Goal: Find specific page/section: Find specific page/section

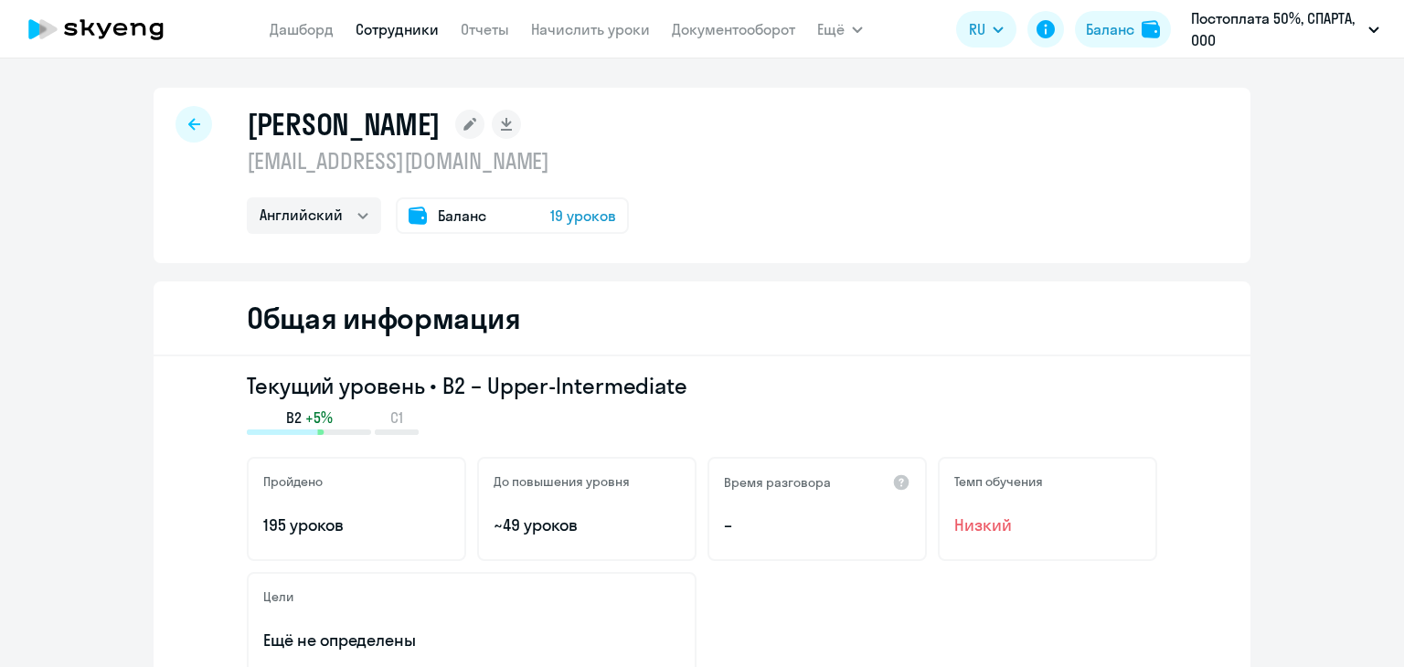
select select "english"
click at [196, 121] on div at bounding box center [193, 124] width 37 height 37
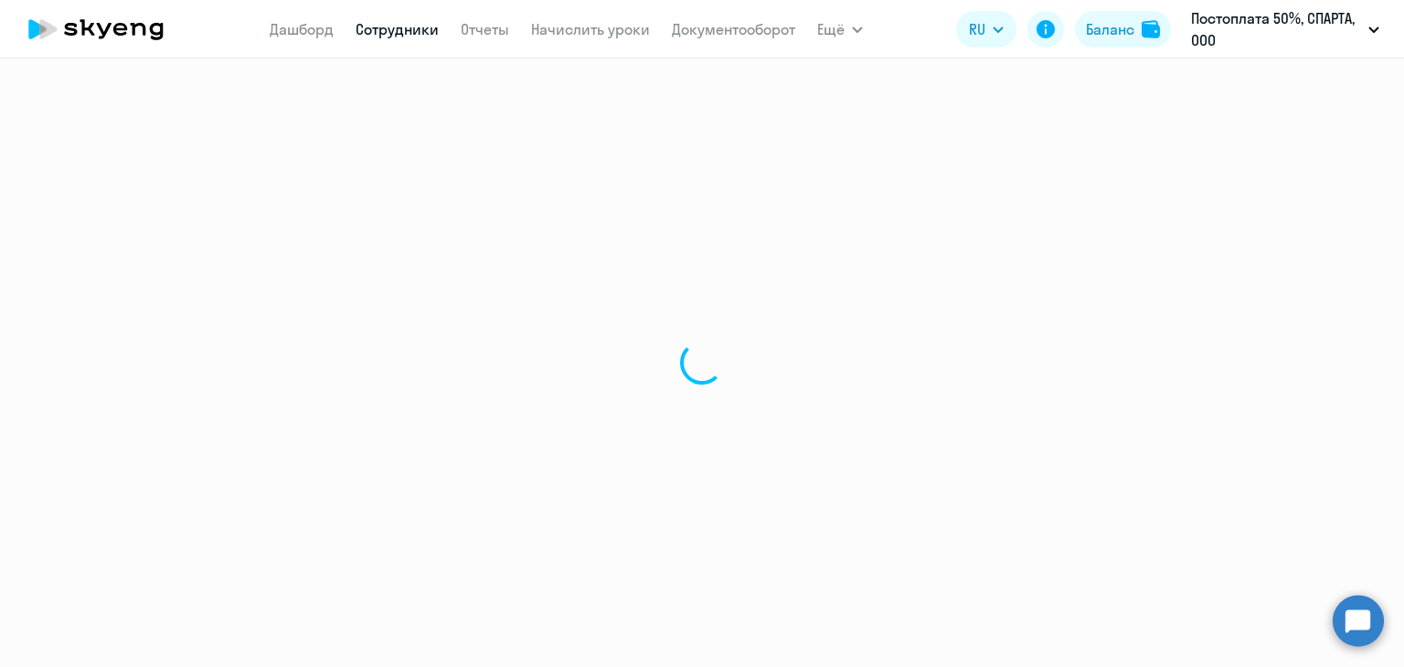
select select "30"
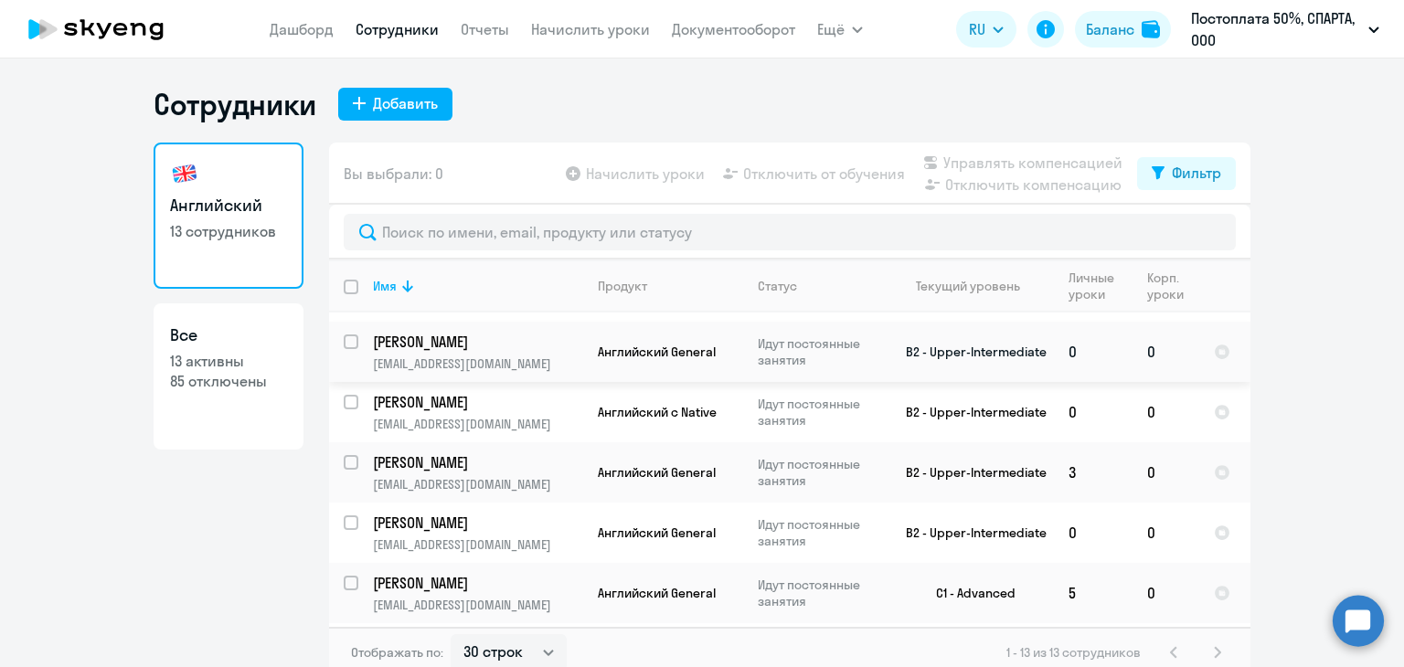
scroll to position [475, 0]
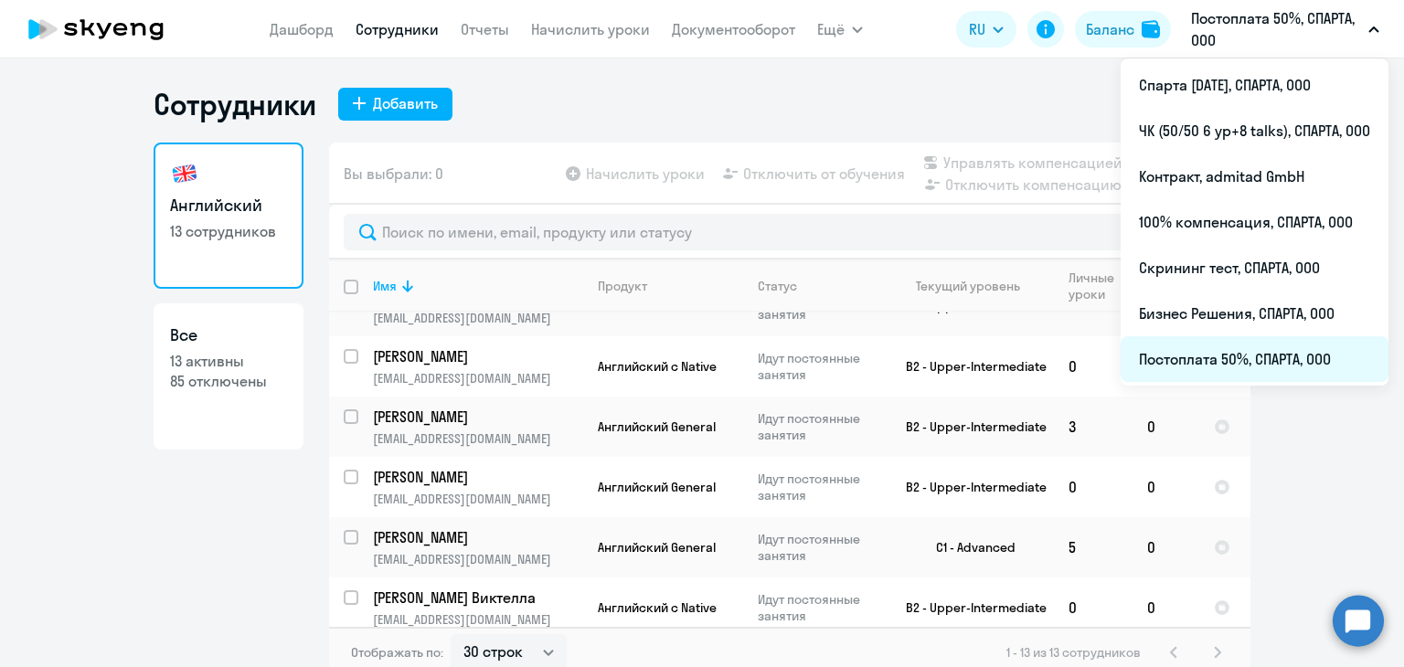
click at [1289, 353] on li "Постоплата 50%, СПАРТА, ООО" at bounding box center [1254, 359] width 268 height 46
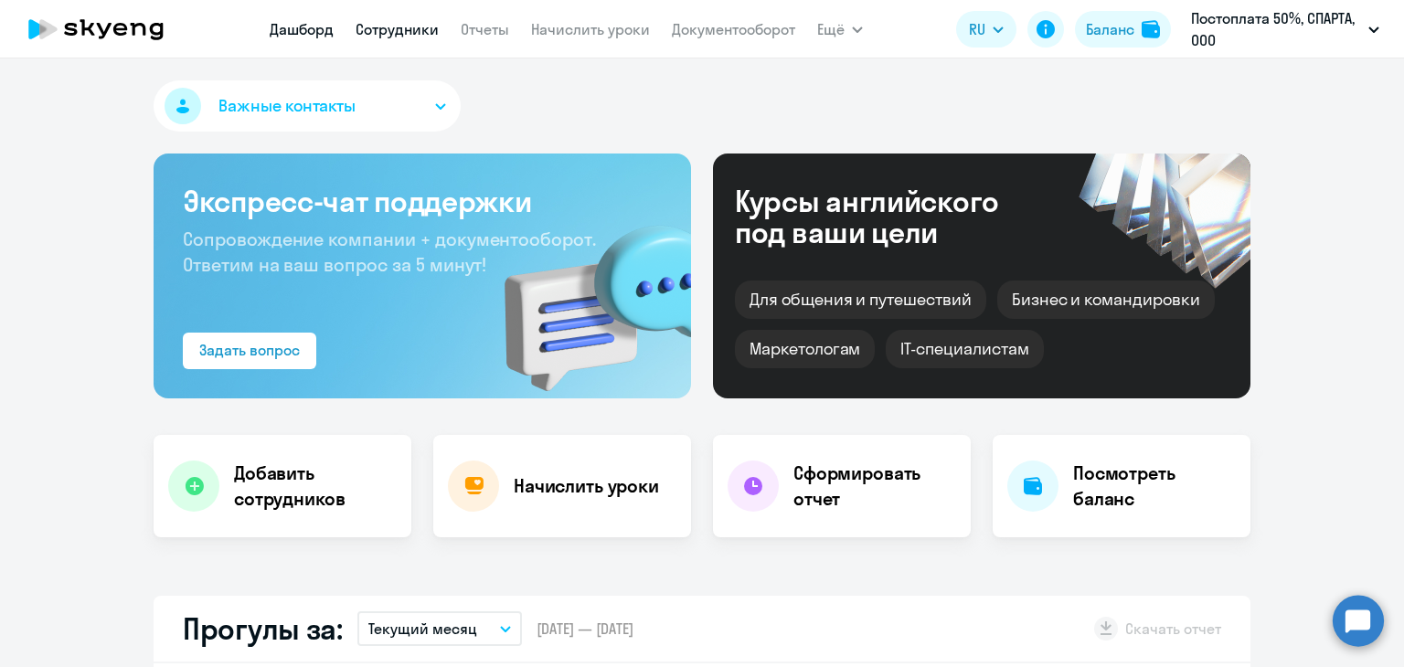
click at [392, 25] on link "Сотрудники" at bounding box center [396, 29] width 83 height 18
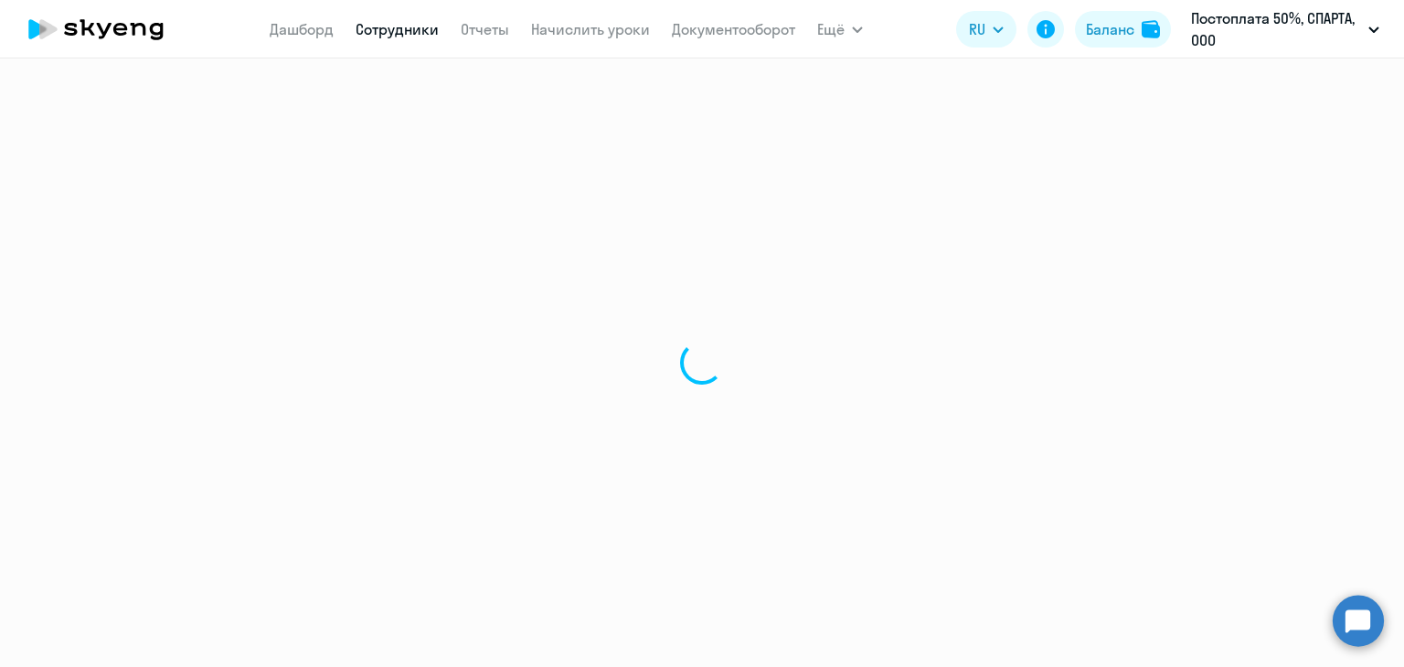
select select "30"
